Goal: Share content

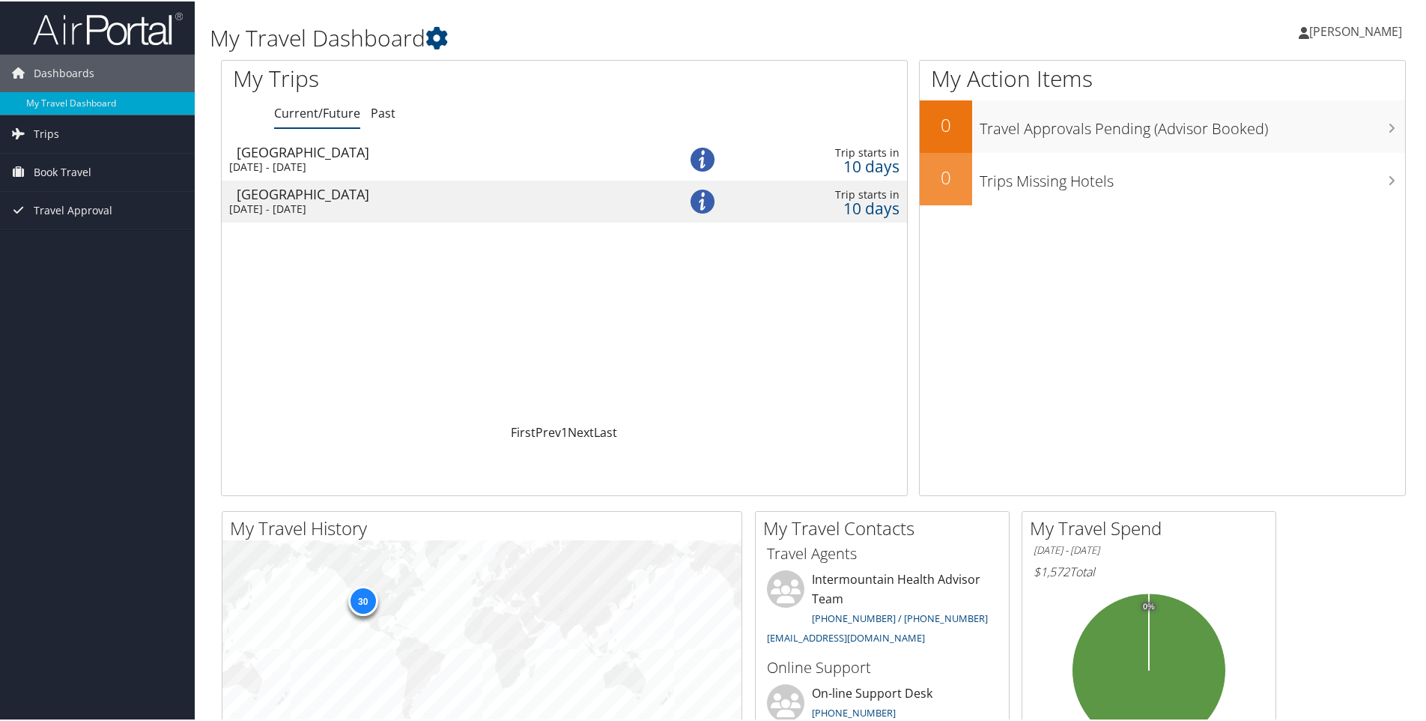
click at [317, 163] on div "Thu 28 Aug 2025 - Mon 1 Sep 2025" at bounding box center [434, 165] width 411 height 13
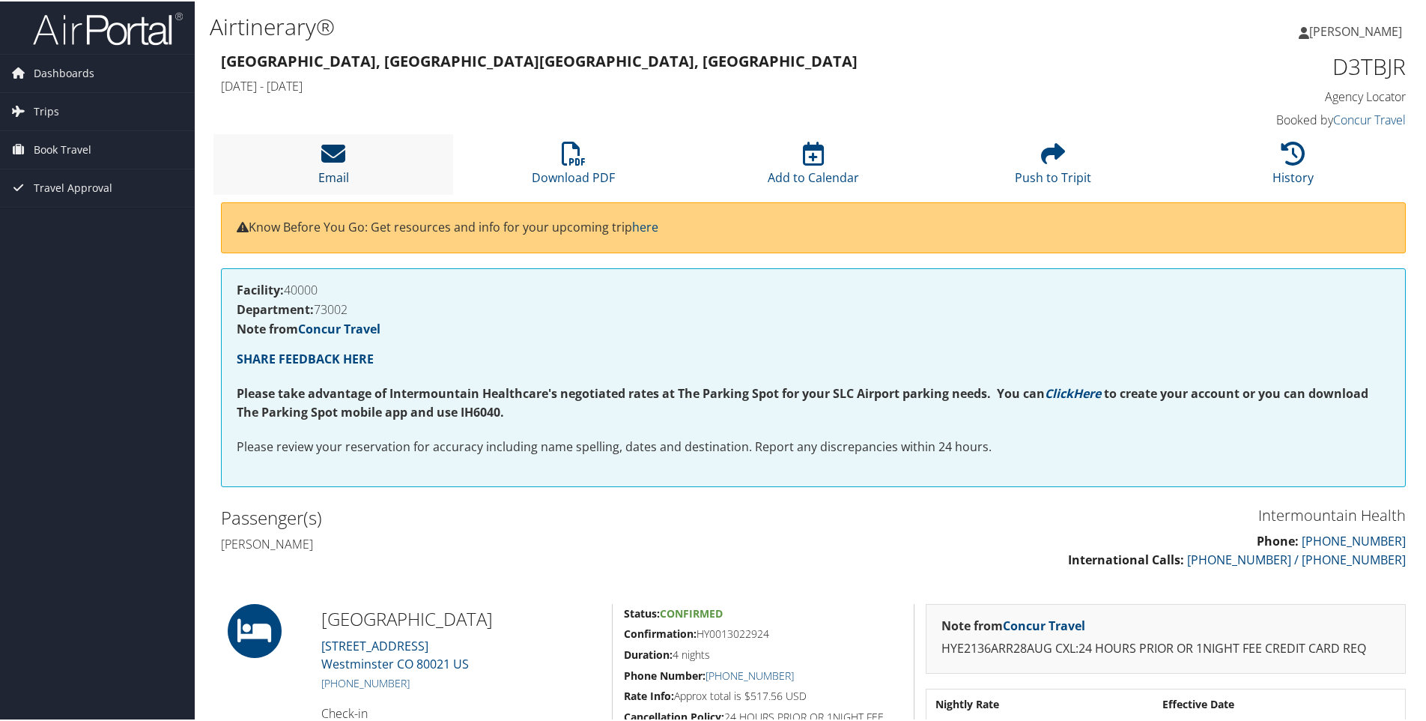
click at [334, 160] on icon at bounding box center [333, 152] width 24 height 24
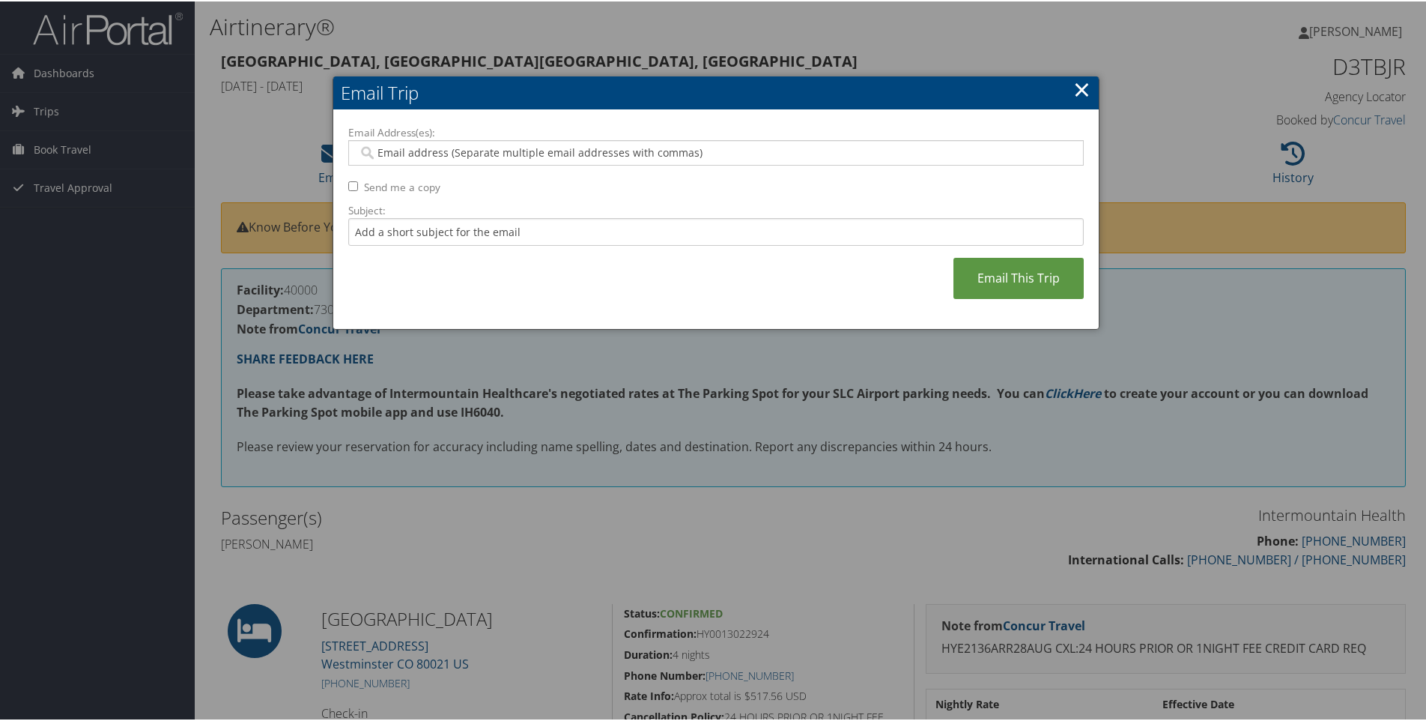
click at [416, 148] on input "Email Address(es):" at bounding box center [715, 151] width 715 height 15
type input "[EMAIL_ADDRESS][DOMAIN_NAME]"
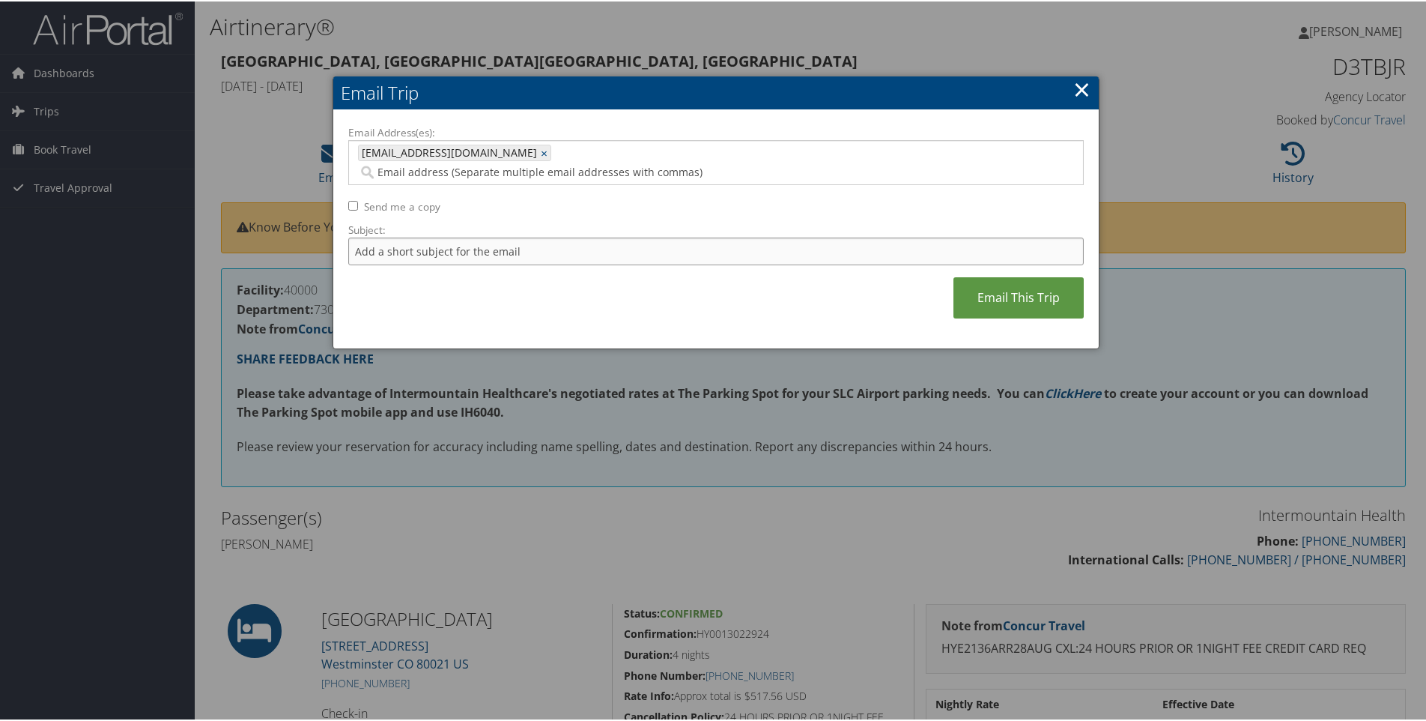
click at [387, 236] on input "Subject:" at bounding box center [716, 250] width 736 height 28
type input "[GEOGRAPHIC_DATA]"
click at [1026, 276] on link "Email This Trip" at bounding box center [1019, 296] width 130 height 41
